Goal: Information Seeking & Learning: Learn about a topic

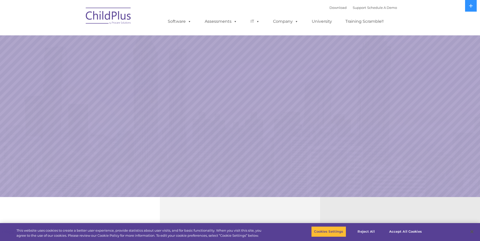
select select "MEDIUM"
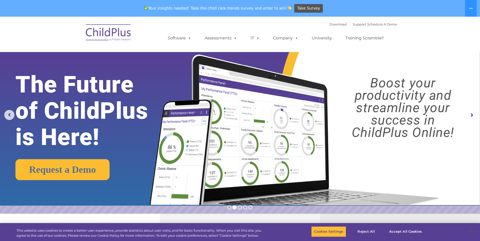
click at [470, 114] on rs-arrow at bounding box center [471, 115] width 10 height 10
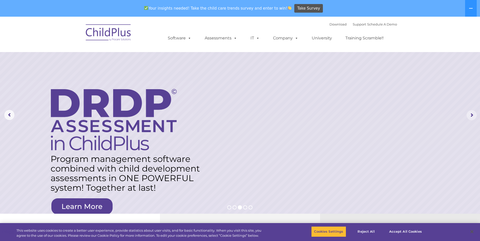
click at [470, 114] on rs-arrow at bounding box center [471, 115] width 10 height 10
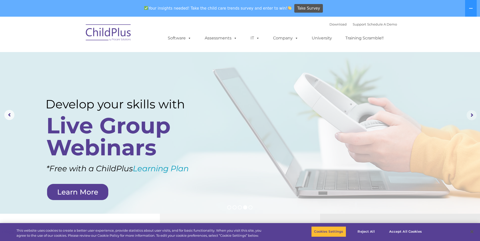
click at [470, 114] on rs-arrow at bounding box center [471, 115] width 10 height 10
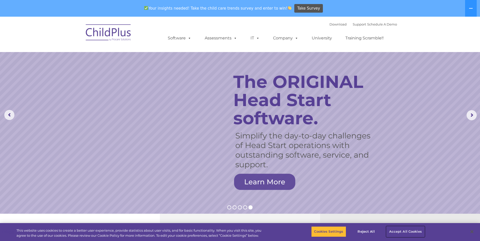
click at [409, 231] on button "Accept All Cookies" at bounding box center [405, 232] width 38 height 11
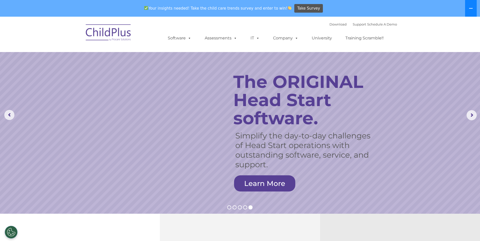
click at [471, 7] on icon at bounding box center [471, 8] width 4 height 4
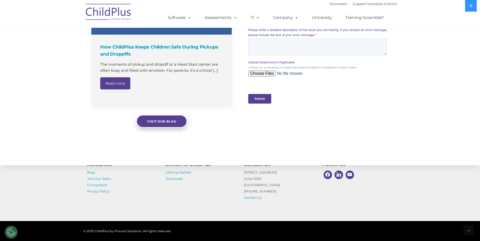
scroll to position [481, 0]
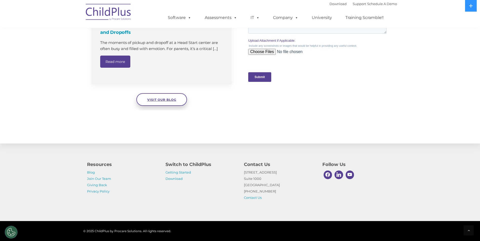
click at [160, 100] on span "Visit our blog" at bounding box center [161, 100] width 29 height 4
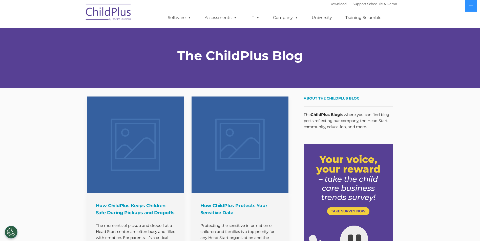
drag, startPoint x: 364, startPoint y: 1, endPoint x: 444, endPoint y: 183, distance: 198.8
click at [330, 2] on link "Download" at bounding box center [337, 4] width 17 height 4
